Goal: Task Accomplishment & Management: Use online tool/utility

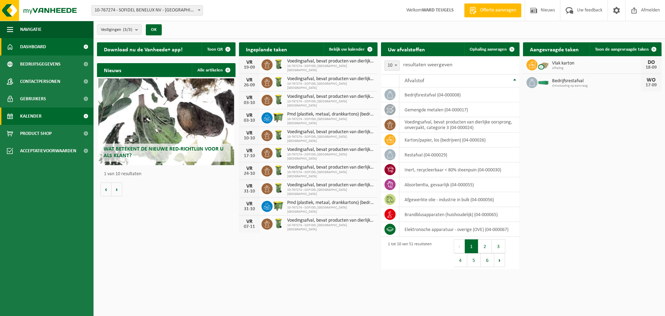
click at [33, 116] on span "Kalender" at bounding box center [30, 115] width 21 height 17
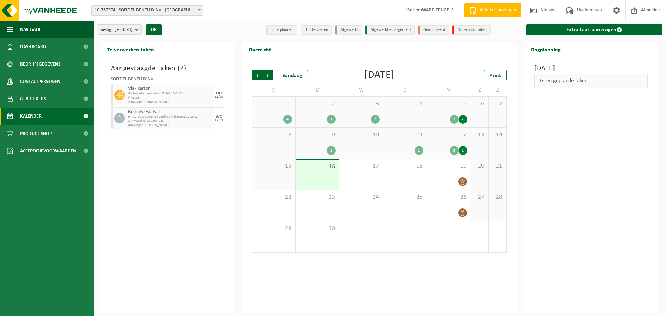
click at [320, 160] on div "16" at bounding box center [317, 174] width 43 height 30
click at [369, 174] on div "17" at bounding box center [361, 174] width 43 height 31
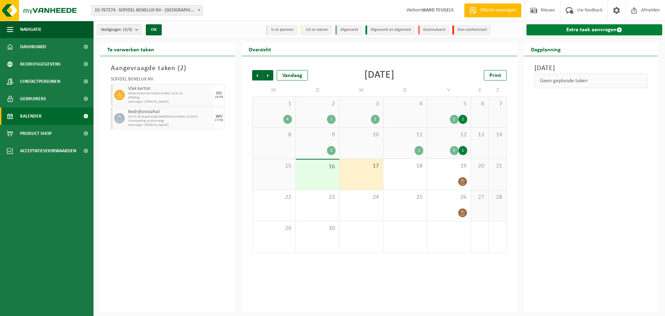
click at [586, 29] on link "Extra taak aanvragen" at bounding box center [595, 29] width 136 height 11
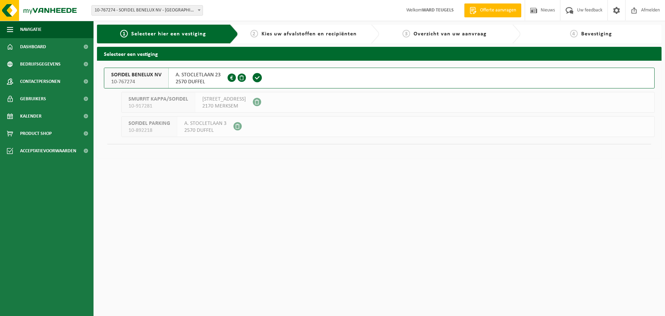
click at [140, 78] on span "10-767274" at bounding box center [136, 81] width 50 height 7
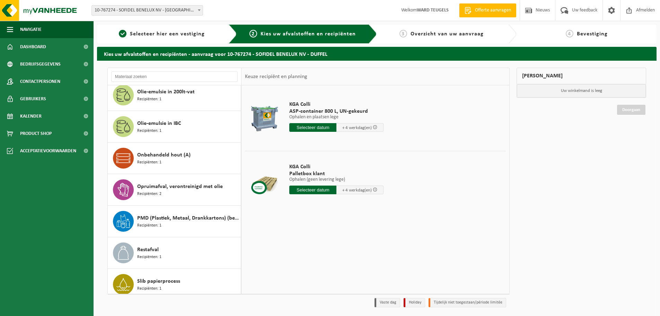
scroll to position [935, 0]
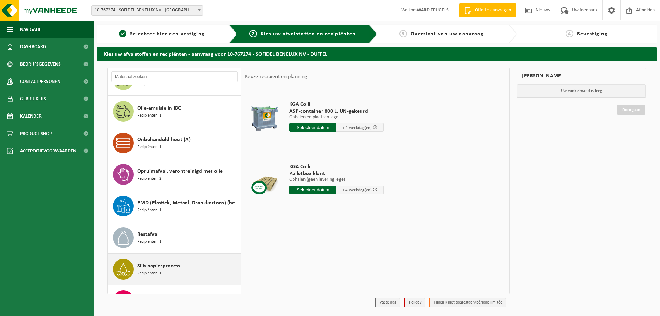
click at [163, 267] on span "Slib papierprocess" at bounding box center [158, 266] width 43 height 8
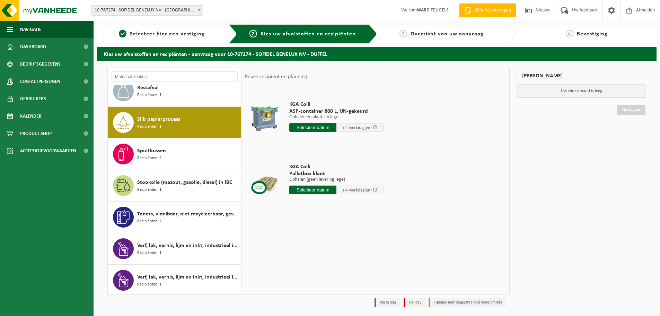
scroll to position [1103, 0]
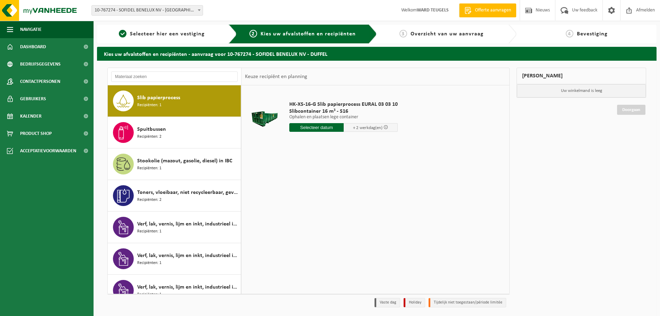
click at [311, 122] on div "HK-XS-16-G Slib papierprocess EURAL 03 03 10 Slibcontainer 16 m³ - S16 Ophalen …" at bounding box center [343, 118] width 115 height 48
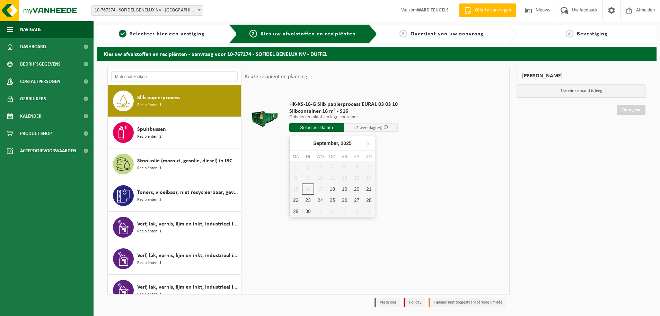
click at [308, 127] on input "text" at bounding box center [316, 127] width 54 height 9
click at [334, 187] on div "18" at bounding box center [332, 188] width 12 height 11
type input "Van 2025-09-18"
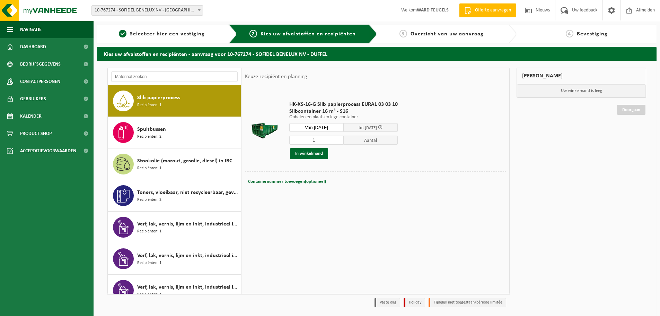
drag, startPoint x: 319, startPoint y: 139, endPoint x: 300, endPoint y: 140, distance: 19.4
click at [300, 140] on input "1" at bounding box center [316, 139] width 54 height 9
type input "2"
click at [309, 152] on button "In winkelmand" at bounding box center [309, 153] width 38 height 11
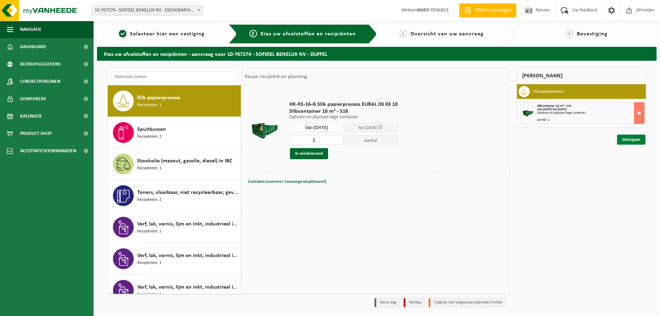
click at [628, 140] on link "Doorgaan" at bounding box center [631, 139] width 28 height 10
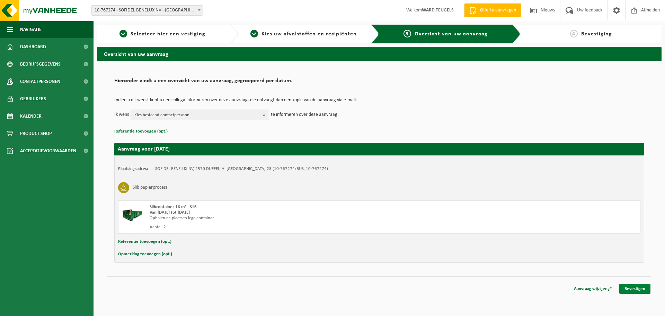
click at [634, 291] on link "Bevestigen" at bounding box center [634, 288] width 31 height 10
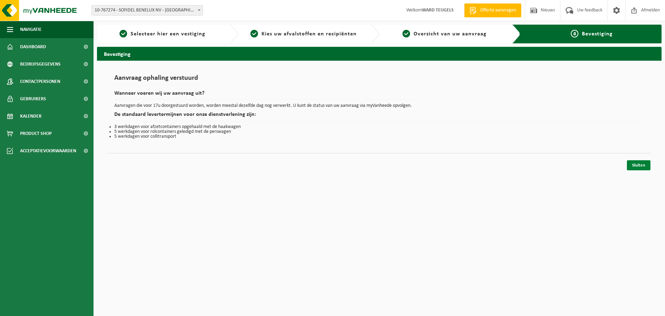
click at [637, 165] on link "Sluiten" at bounding box center [639, 165] width 24 height 10
